Goal: Navigation & Orientation: Find specific page/section

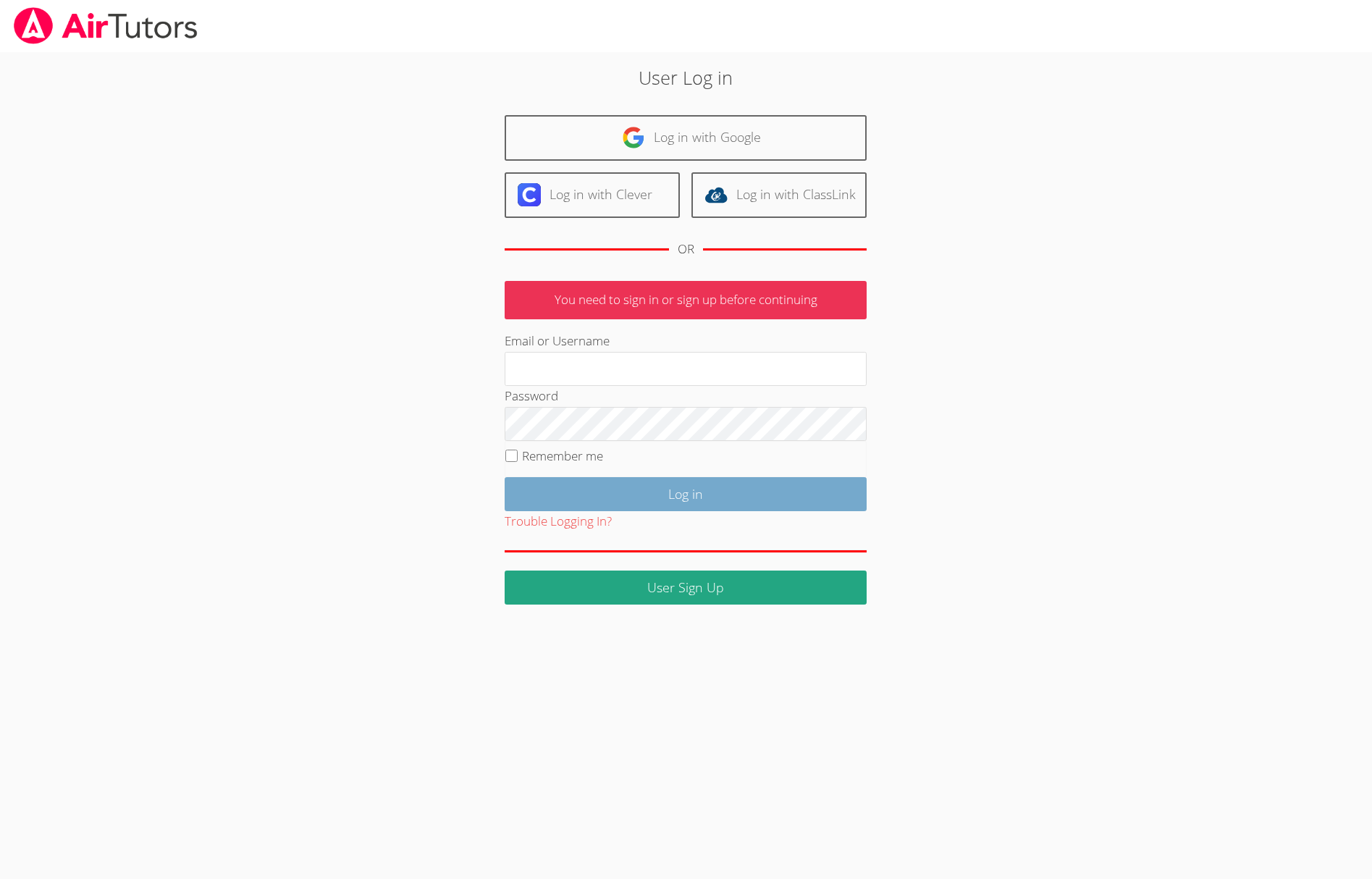
type input "[EMAIL_ADDRESS][DOMAIN_NAME]"
click at [687, 493] on input "Log in" at bounding box center [685, 494] width 362 height 34
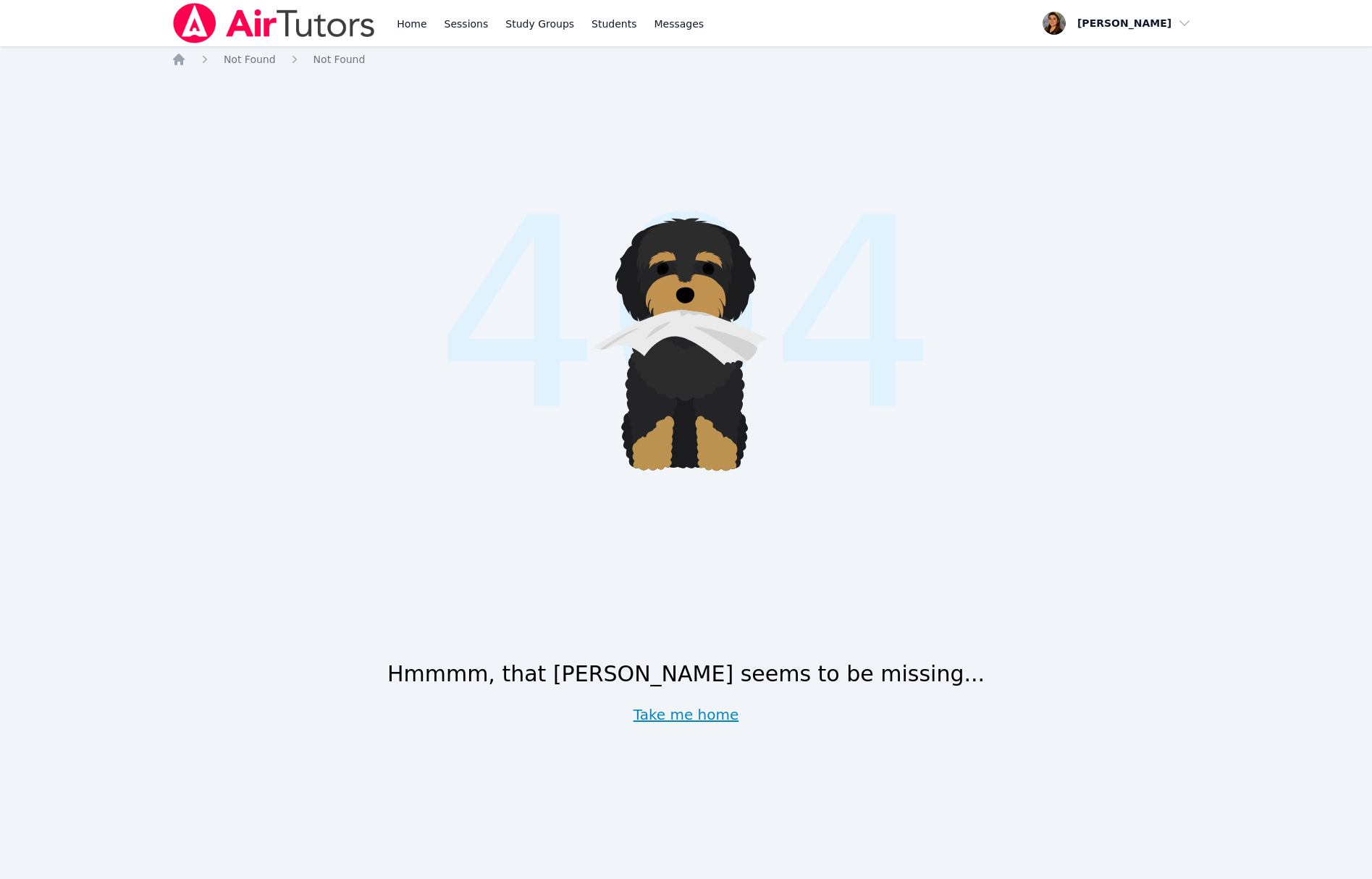
click at [703, 709] on link "Take me home" at bounding box center [686, 715] width 106 height 20
